Goal: Transaction & Acquisition: Purchase product/service

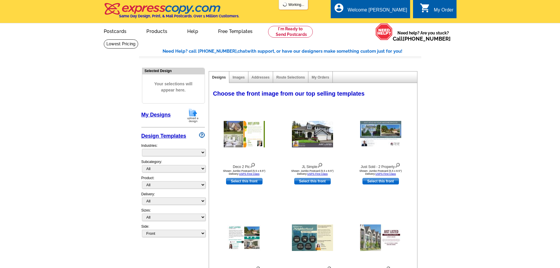
select select "785"
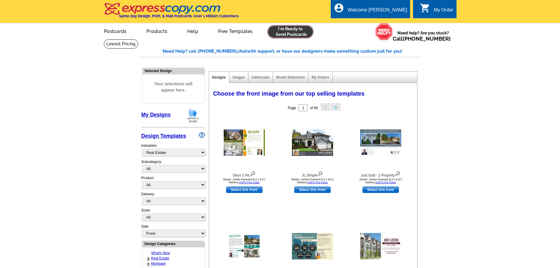
click at [298, 31] on link at bounding box center [290, 32] width 45 height 12
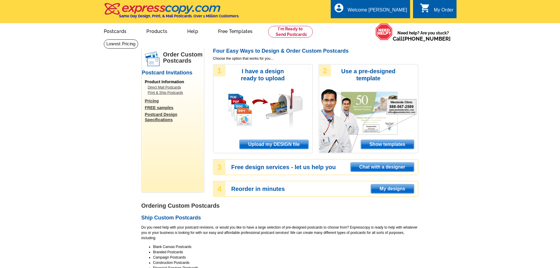
click at [289, 141] on span "Upload my DESIGN file" at bounding box center [273, 144] width 68 height 9
click at [291, 150] on div "1 I have a design ready to upload Upload my DESIGN file" at bounding box center [263, 108] width 100 height 89
click at [292, 144] on span "Upload my DESIGN file" at bounding box center [273, 144] width 68 height 9
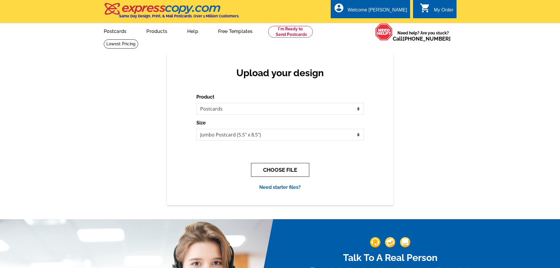
click at [284, 170] on button "CHOOSE FILE" at bounding box center [280, 170] width 58 height 14
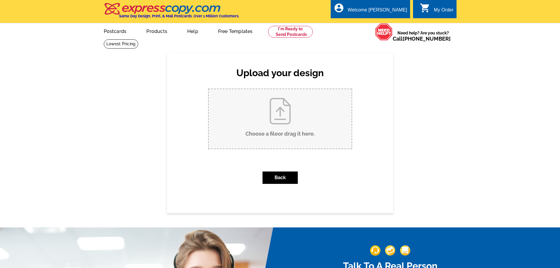
click at [288, 120] on input "Choose a file or drag it here ." at bounding box center [280, 118] width 143 height 59
type input "C:\fakepath\2025 4133 Dana Lane just sold with Al and Ursula.pub"
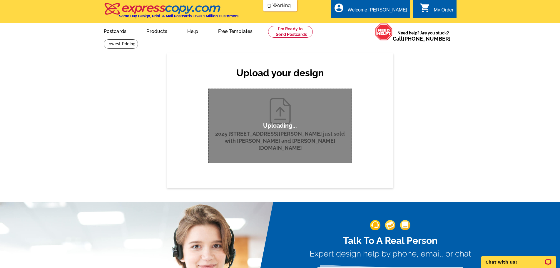
click at [283, 122] on p "Uploading..." at bounding box center [280, 125] width 34 height 7
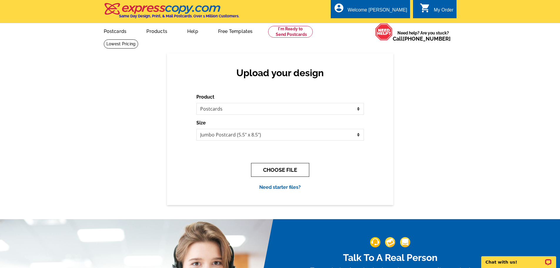
click at [287, 171] on button "CHOOSE FILE" at bounding box center [280, 170] width 58 height 14
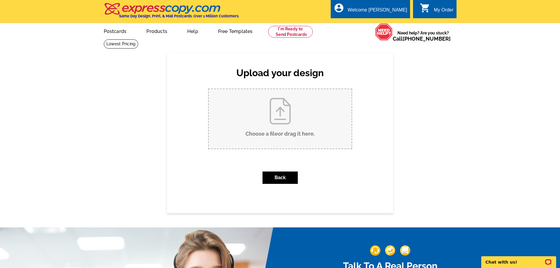
click at [286, 119] on input "Choose a file or drag it here ." at bounding box center [280, 118] width 143 height 59
type input "C:\fakepath\2025 4133 Dana Lane just sold with Al and Ursula.pub"
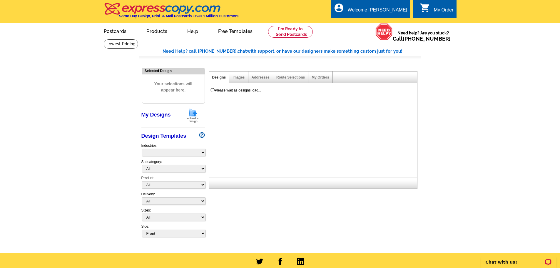
select select "785"
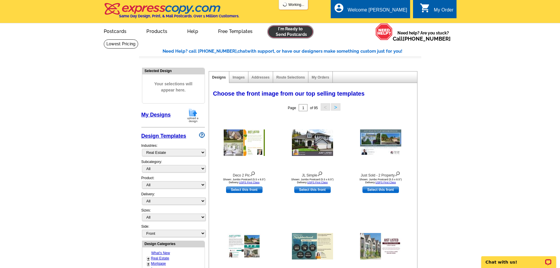
click at [297, 31] on link at bounding box center [290, 32] width 45 height 12
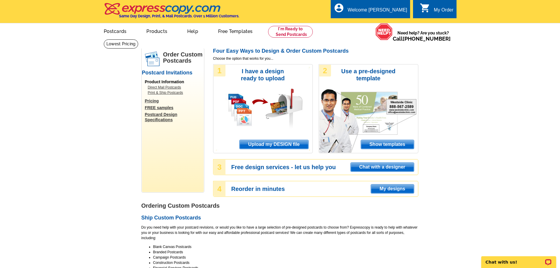
click at [249, 141] on span "Upload my DESIGN file" at bounding box center [273, 144] width 68 height 9
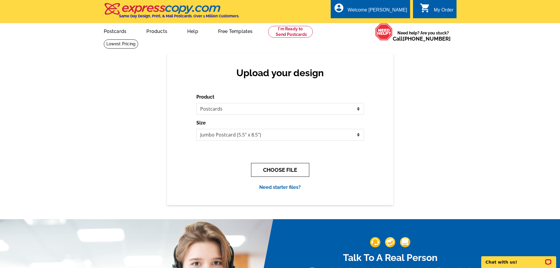
click at [279, 171] on button "CHOOSE FILE" at bounding box center [280, 170] width 58 height 14
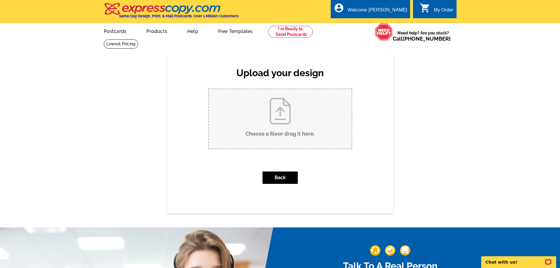
click at [285, 126] on input "Choose a file or drag it here ." at bounding box center [280, 118] width 143 height 59
type input "C:\fakepath\2025 4133 Dana Lane just sold with Al and Ursula.pub"
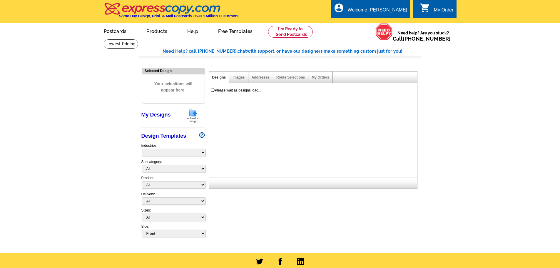
select select "785"
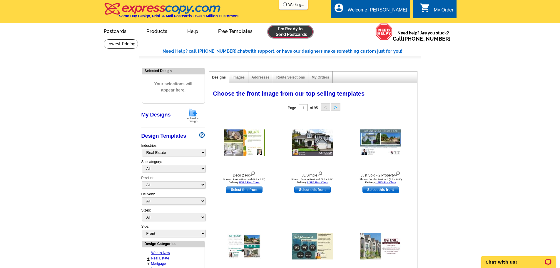
click at [289, 34] on link at bounding box center [290, 32] width 45 height 12
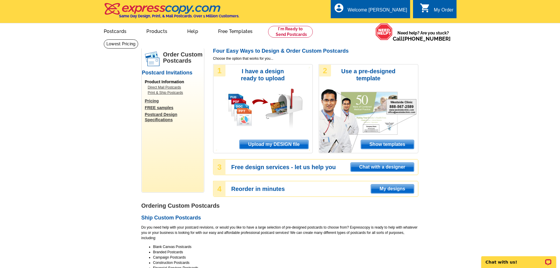
click at [277, 143] on span "Upload my DESIGN file" at bounding box center [273, 144] width 68 height 9
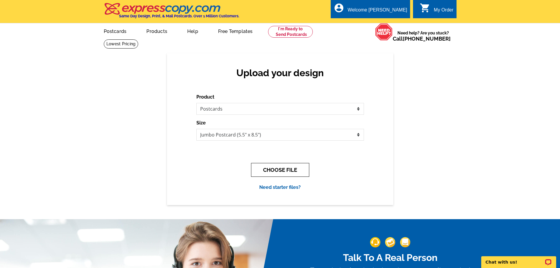
click at [266, 164] on button "CHOOSE FILE" at bounding box center [280, 170] width 58 height 14
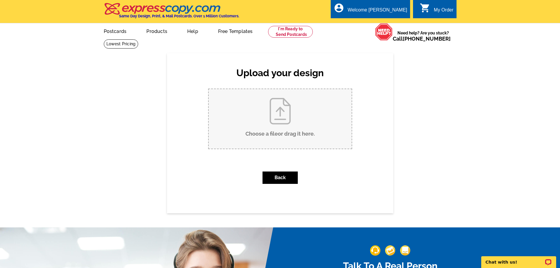
click at [279, 116] on input "Choose a file or drag it here ." at bounding box center [280, 118] width 143 height 59
type input "C:\fakepath\2025 4133 Dana Lane just sold with Al and Ursula.pub"
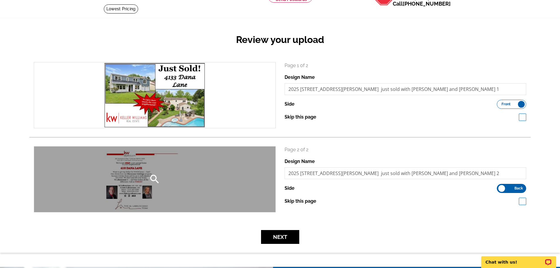
scroll to position [88, 0]
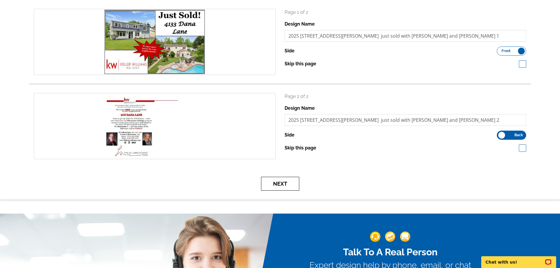
click at [288, 187] on button "Next" at bounding box center [280, 184] width 38 height 14
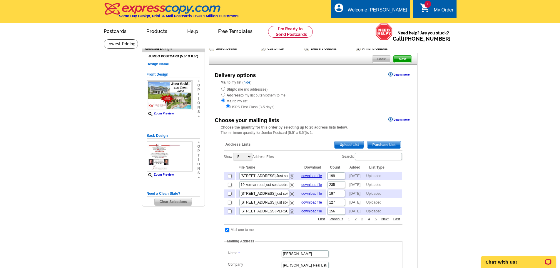
click at [356, 145] on span "Upload List" at bounding box center [348, 144] width 29 height 7
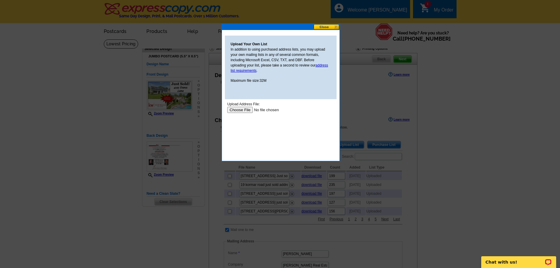
click at [248, 110] on input "file" at bounding box center [264, 110] width 74 height 6
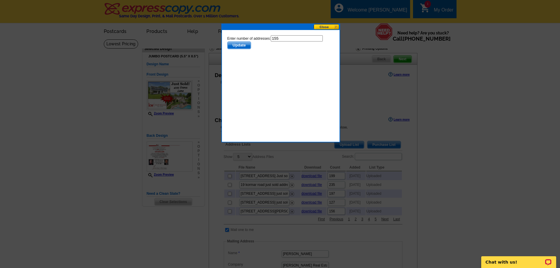
click at [236, 43] on span "Update" at bounding box center [238, 45] width 23 height 7
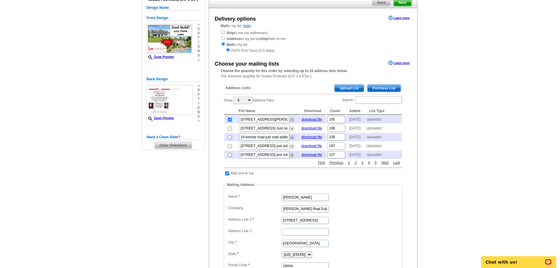
scroll to position [147, 0]
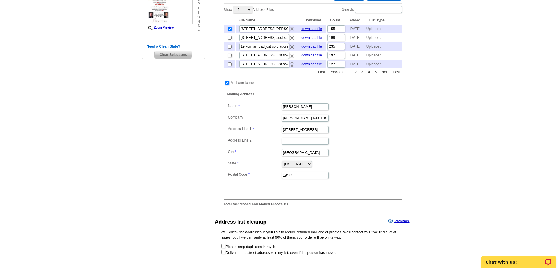
click at [227, 85] on input "checkbox" at bounding box center [227, 83] width 4 height 4
checkbox input "false"
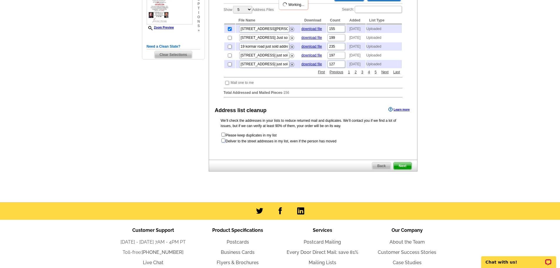
click at [224, 142] on input "checkbox" at bounding box center [223, 140] width 4 height 4
checkbox input "true"
radio input "true"
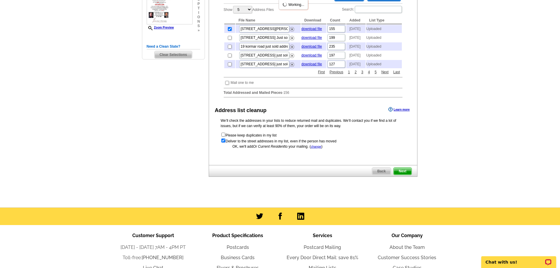
scroll to position [0, 0]
click at [401, 175] on span "Next" at bounding box center [402, 170] width 18 height 7
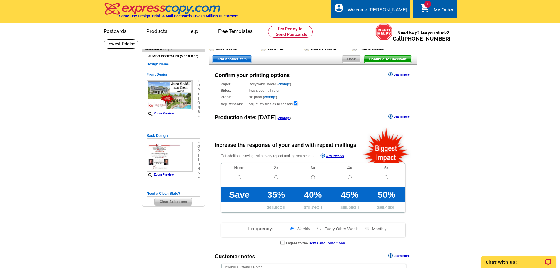
radio input "false"
click at [238, 176] on input "radio" at bounding box center [239, 177] width 4 height 4
radio input "true"
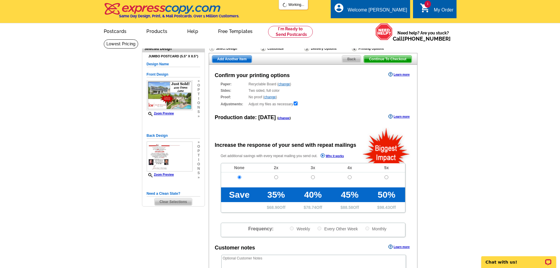
click at [392, 60] on span "Continue To Checkout" at bounding box center [387, 59] width 47 height 7
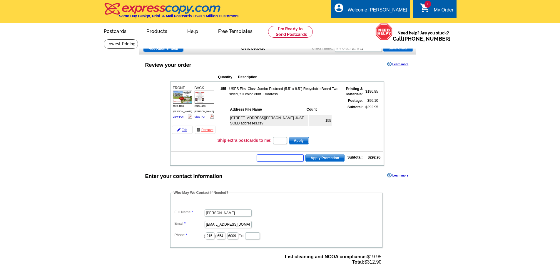
click at [273, 157] on input "text" at bounding box center [280, 157] width 47 height 7
type input "GROW0925"
click at [336, 159] on span "Apply Promotion" at bounding box center [325, 157] width 38 height 7
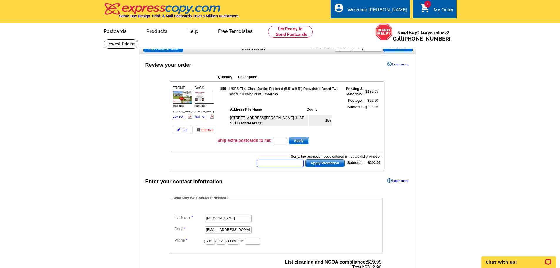
click at [294, 162] on input "text" at bounding box center [280, 163] width 47 height 7
type input "Hurry40"
click at [326, 164] on span "Apply Promotion" at bounding box center [325, 163] width 38 height 7
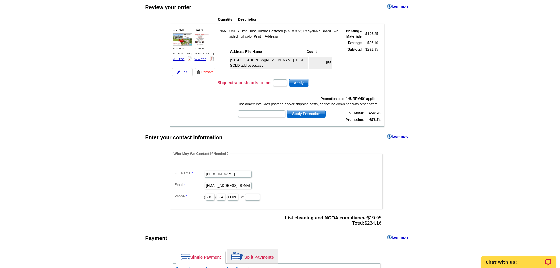
scroll to position [147, 0]
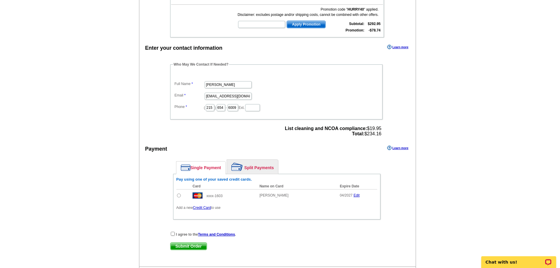
click at [181, 197] on td at bounding box center [183, 195] width 14 height 12
click at [179, 194] on input "radio" at bounding box center [179, 195] width 4 height 4
radio input "true"
click at [173, 234] on input "checkbox" at bounding box center [173, 234] width 4 height 4
checkbox input "true"
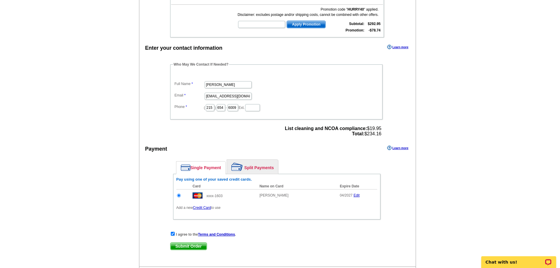
click at [187, 245] on span "Submit Order" at bounding box center [188, 245] width 36 height 7
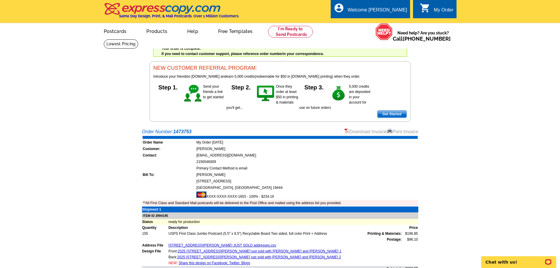
click at [367, 131] on link "Download Invoice" at bounding box center [365, 131] width 42 height 5
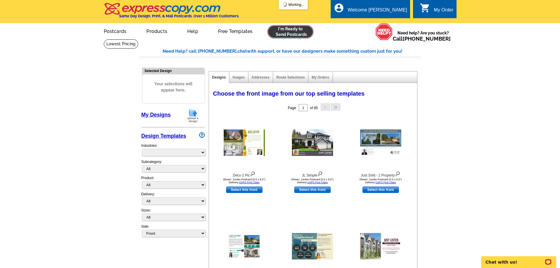
click at [296, 32] on link at bounding box center [290, 32] width 45 height 12
select select "785"
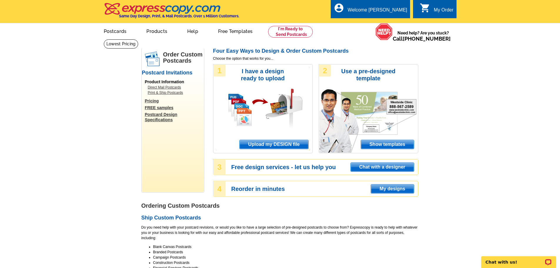
click at [274, 144] on span "Upload my DESIGN file" at bounding box center [273, 144] width 68 height 9
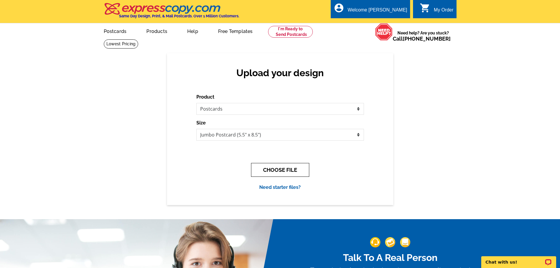
click at [291, 173] on button "CHOOSE FILE" at bounding box center [280, 170] width 58 height 14
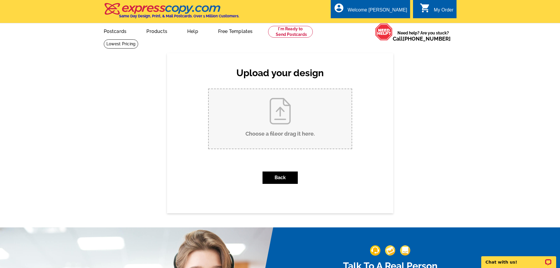
click at [269, 118] on input "Choose a file or drag it here ." at bounding box center [280, 118] width 143 height 59
type input "C:\fakepath\2025 4051 Center Avenue JUST LISTED with Ursula Ann.pub"
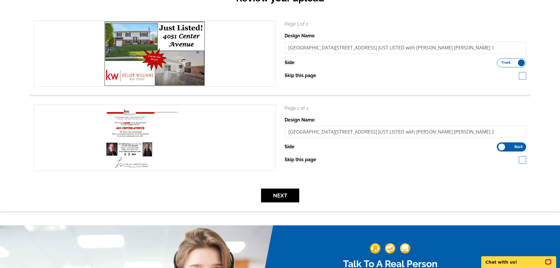
scroll to position [147, 0]
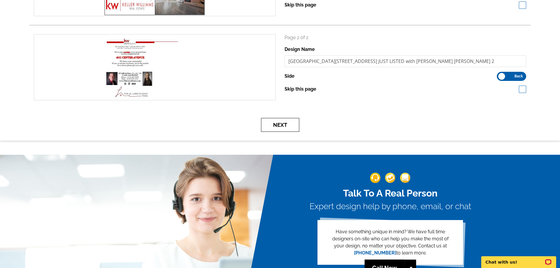
click at [278, 119] on button "Next" at bounding box center [280, 125] width 38 height 14
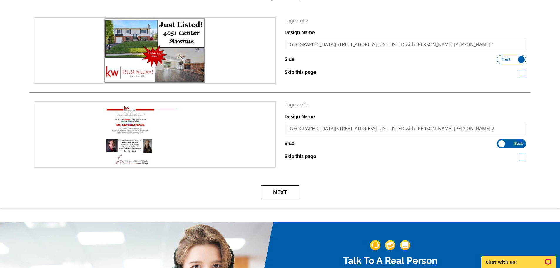
scroll to position [0, 0]
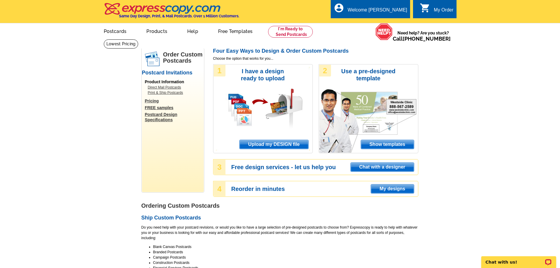
click at [294, 145] on span "Upload my DESIGN file" at bounding box center [273, 144] width 68 height 9
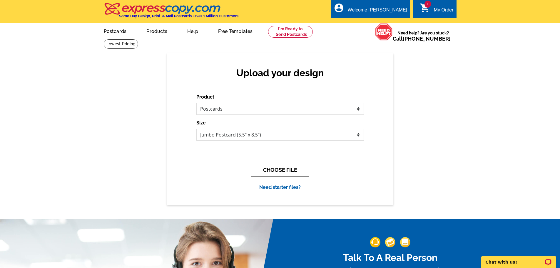
click at [284, 168] on button "CHOOSE FILE" at bounding box center [280, 170] width 58 height 14
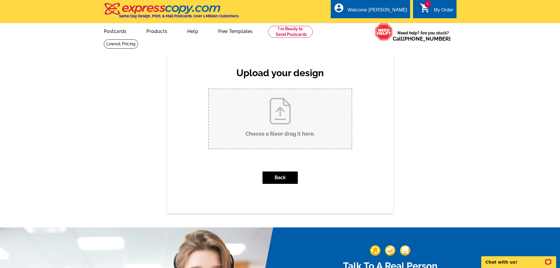
click at [272, 112] on input "Choose a file or drag it here ." at bounding box center [280, 118] width 143 height 59
type input "C:\fakepath\2025 4051 Center Avenue JUST SOLD AL AND URS ANN.pub"
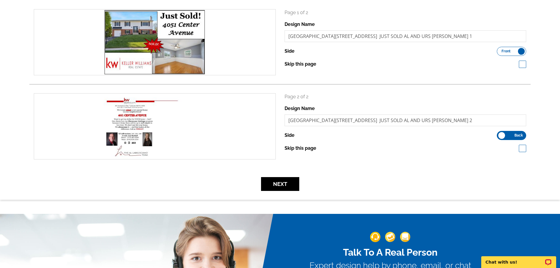
scroll to position [88, 0]
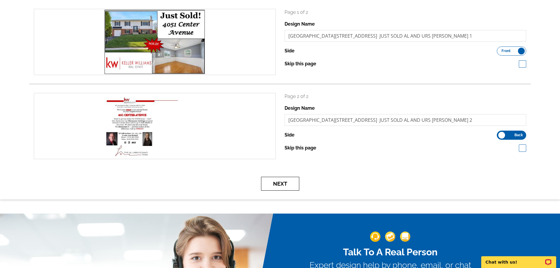
click at [274, 182] on button "Next" at bounding box center [280, 184] width 38 height 14
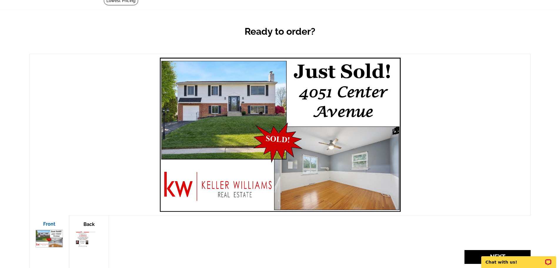
scroll to position [88, 0]
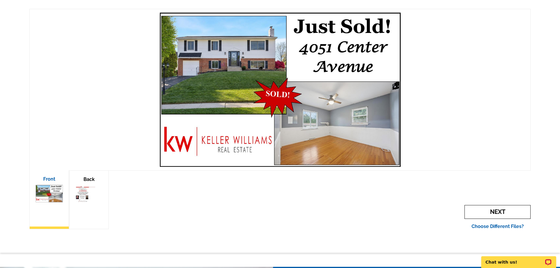
click at [477, 207] on span "Next" at bounding box center [497, 212] width 66 height 14
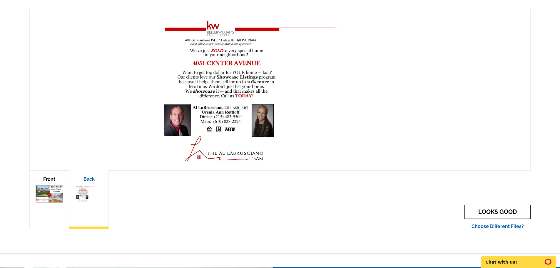
click at [494, 210] on link "LOOKS GOOD" at bounding box center [497, 212] width 66 height 14
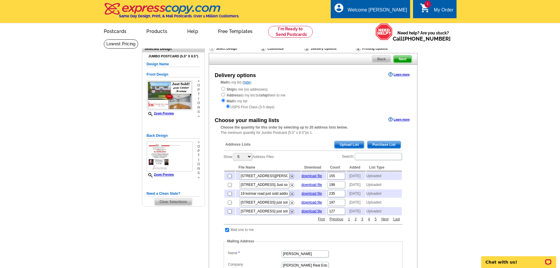
click at [348, 147] on span "Upload List" at bounding box center [348, 144] width 29 height 7
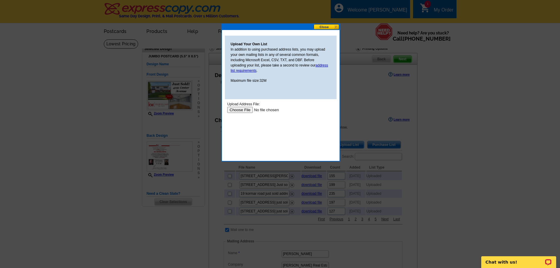
click at [245, 109] on input "file" at bounding box center [264, 110] width 74 height 6
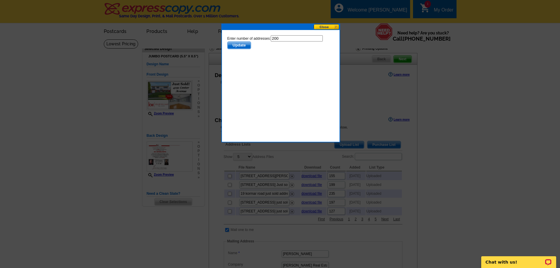
click at [237, 43] on span "Update" at bounding box center [238, 45] width 23 height 7
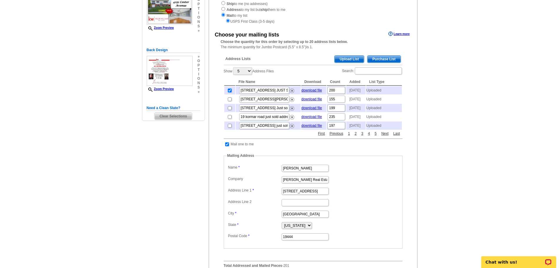
scroll to position [88, 0]
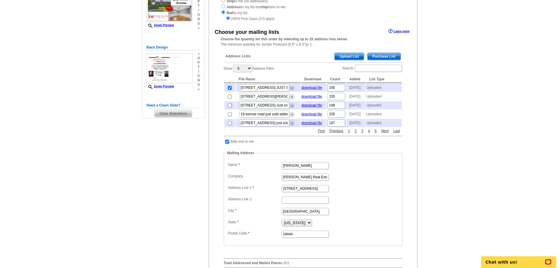
click at [227, 143] on input "checkbox" at bounding box center [227, 142] width 4 height 4
checkbox input "false"
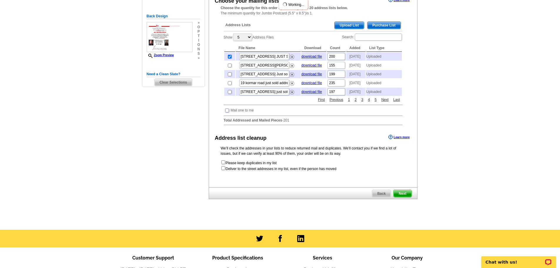
scroll to position [147, 0]
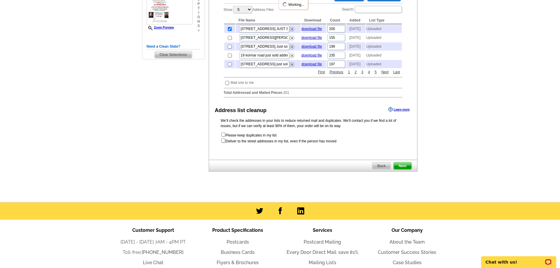
click at [224, 142] on input "checkbox" at bounding box center [223, 140] width 4 height 4
checkbox input "true"
radio input "true"
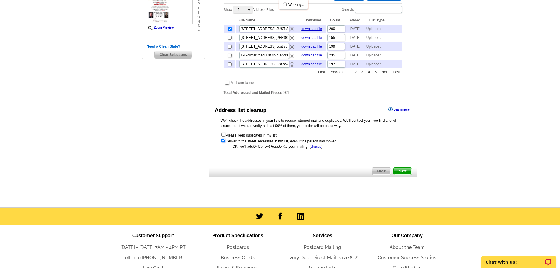
scroll to position [0, 0]
click at [403, 175] on span "Next" at bounding box center [402, 170] width 18 height 7
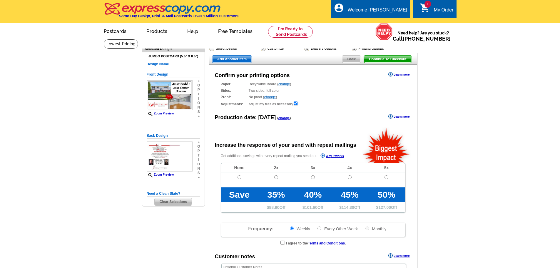
radio input "false"
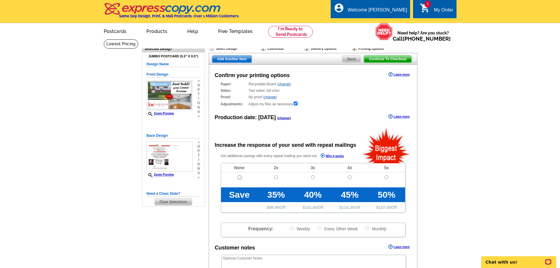
click at [240, 178] on input "radio" at bounding box center [239, 177] width 4 height 4
radio input "true"
click at [393, 59] on span "Continue To Checkout" at bounding box center [387, 59] width 47 height 7
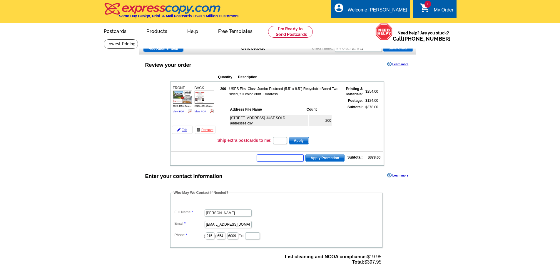
click at [267, 157] on input "text" at bounding box center [280, 157] width 47 height 7
type input "GROW0825"
click at [324, 157] on span "Apply Promotion" at bounding box center [325, 157] width 38 height 7
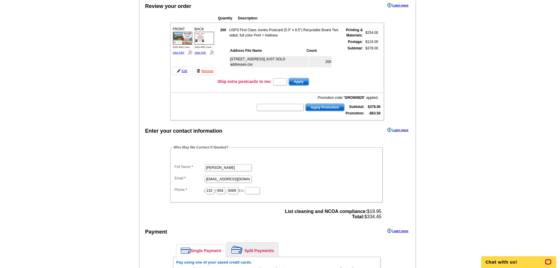
scroll to position [118, 0]
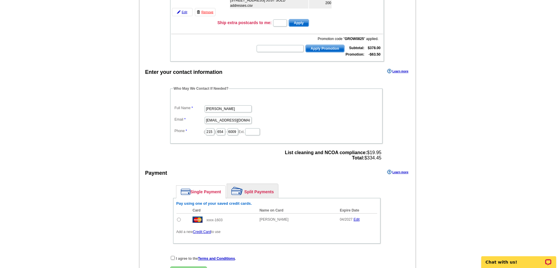
click at [177, 219] on input "radio" at bounding box center [179, 219] width 4 height 4
radio input "true"
click at [174, 258] on input "checkbox" at bounding box center [173, 258] width 4 height 4
checkbox input "true"
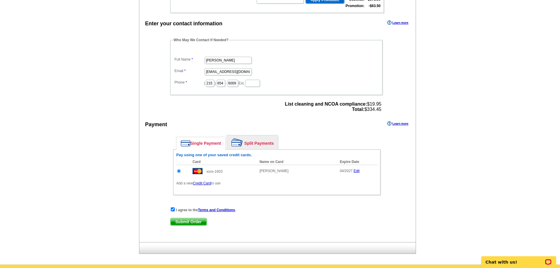
scroll to position [176, 0]
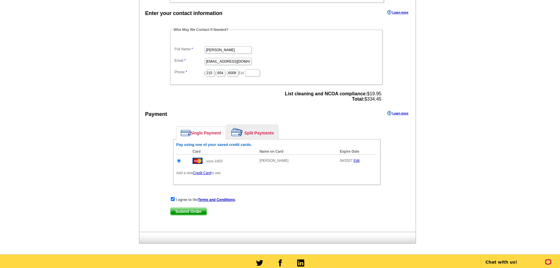
click at [197, 212] on span "Submit Order" at bounding box center [188, 211] width 36 height 7
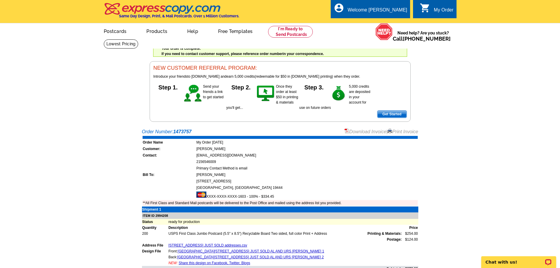
click at [367, 133] on link "Download Invoice" at bounding box center [365, 131] width 42 height 5
